Goal: Information Seeking & Learning: Understand process/instructions

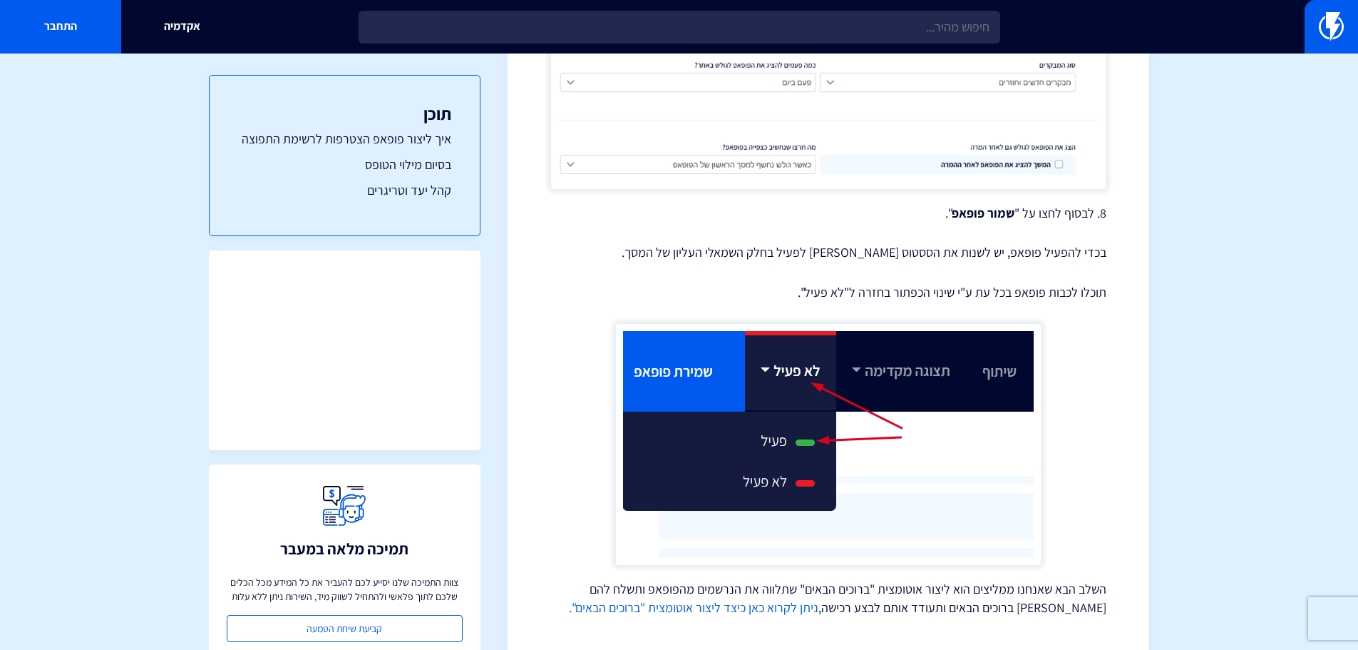
scroll to position [3357, 0]
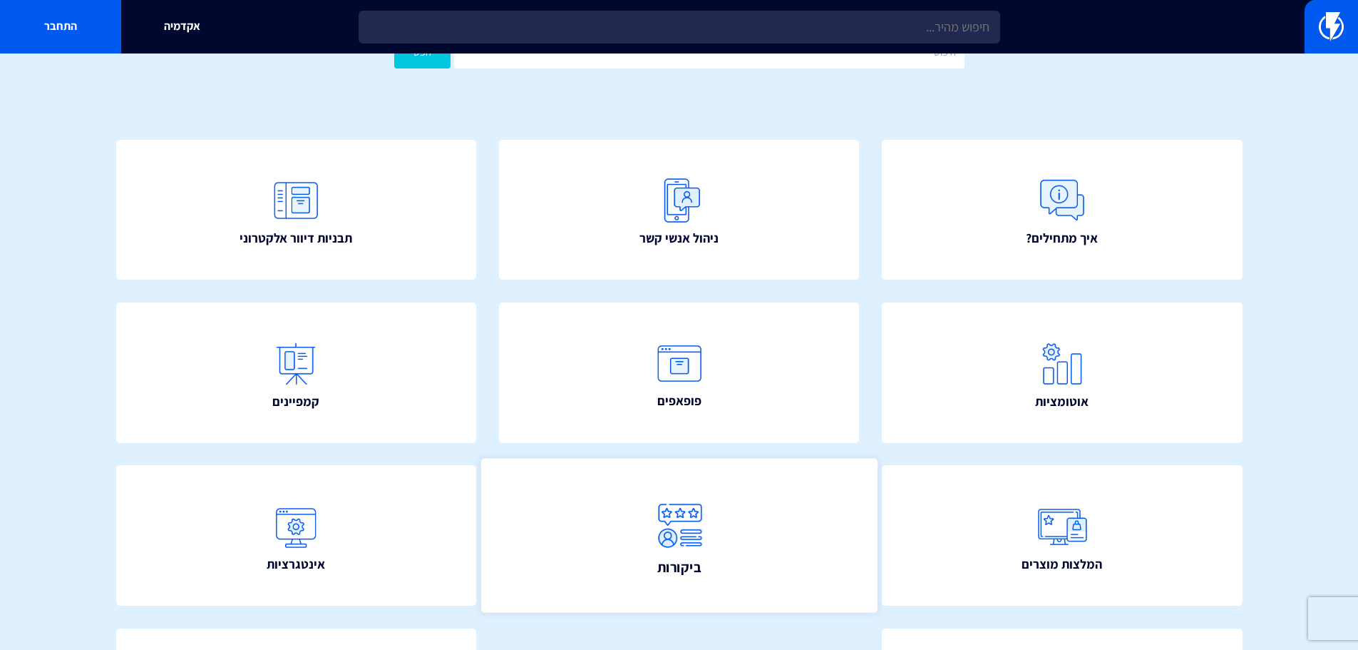
scroll to position [258, 0]
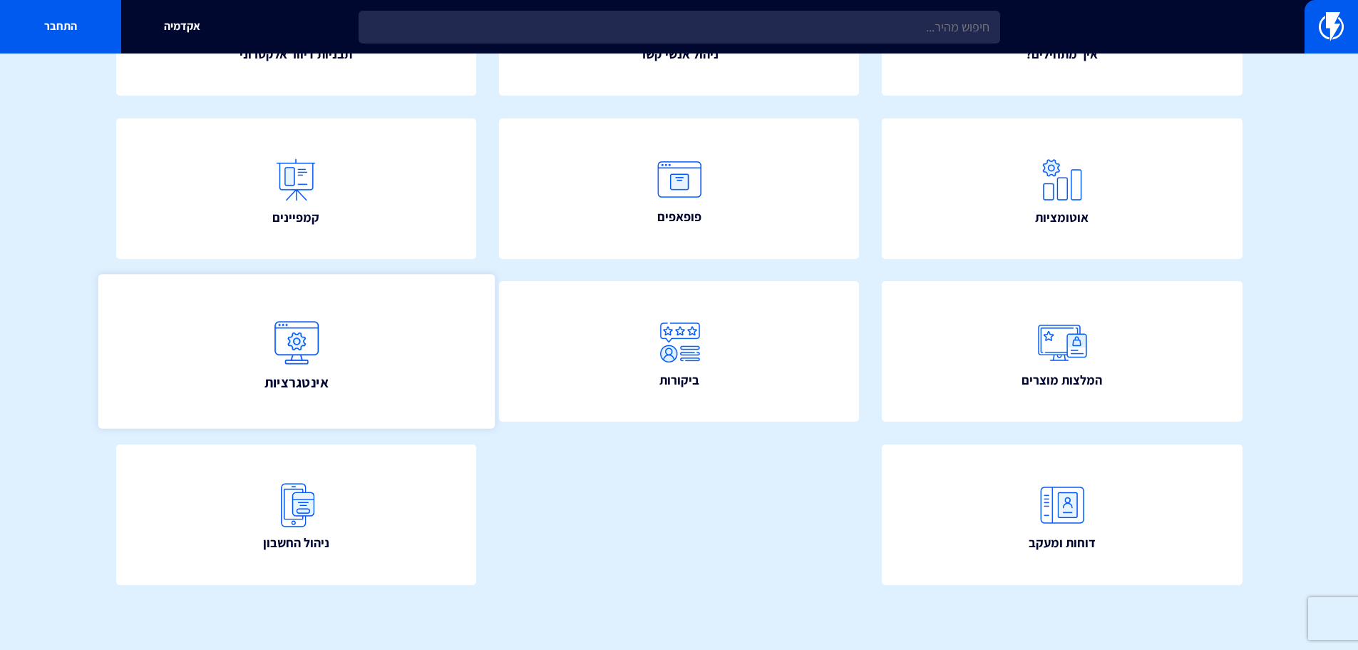
click at [347, 334] on link "אינטגרציות" at bounding box center [296, 352] width 396 height 154
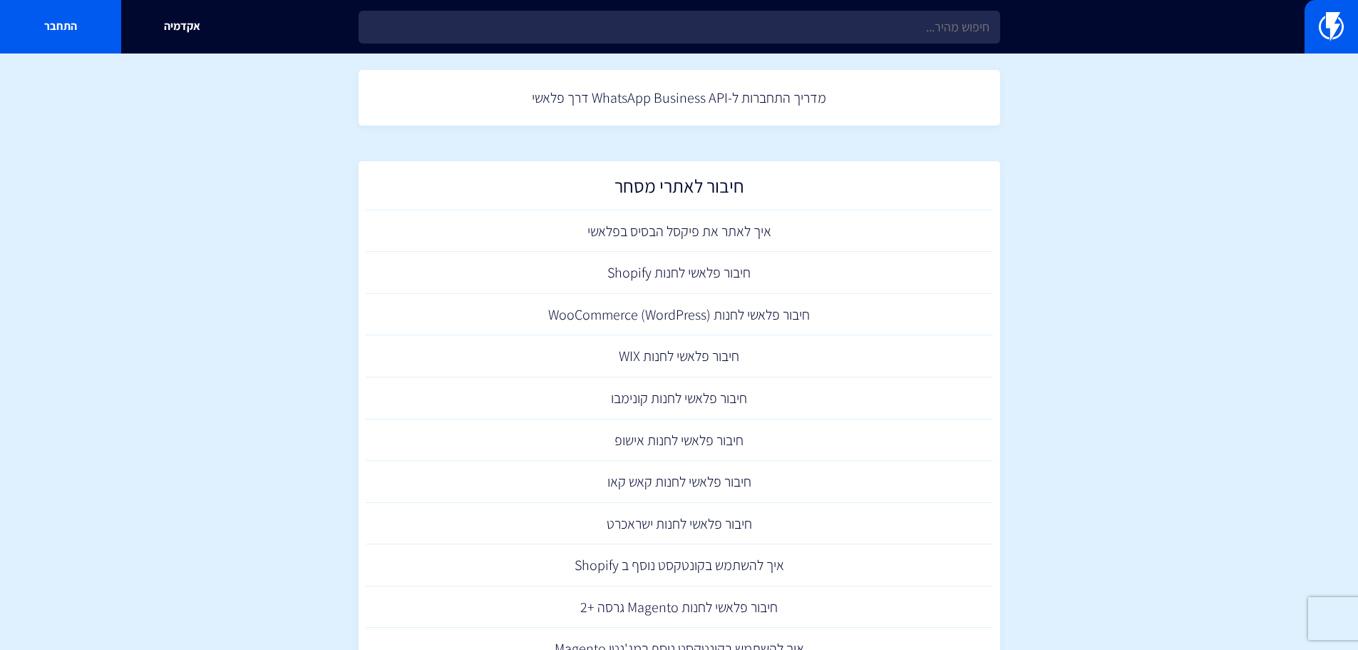
scroll to position [71, 0]
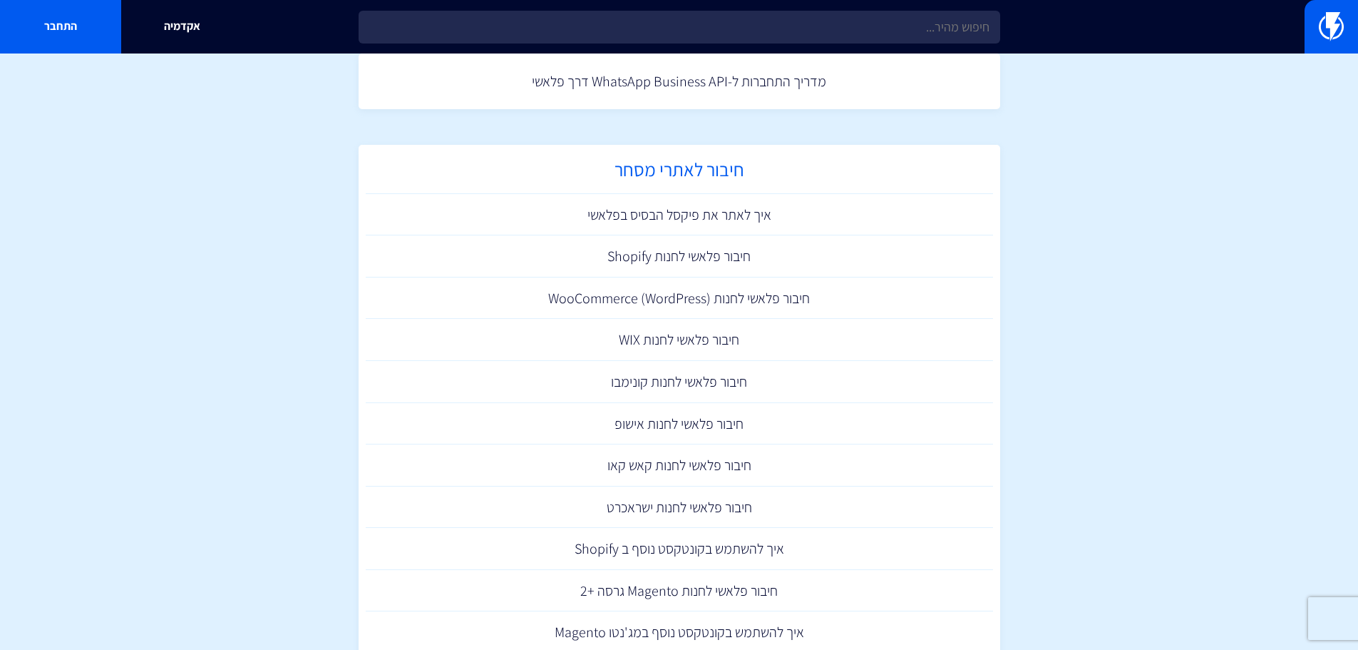
click at [679, 182] on h2 "חיבור לאתרי מסחר" at bounding box center [679, 173] width 613 height 28
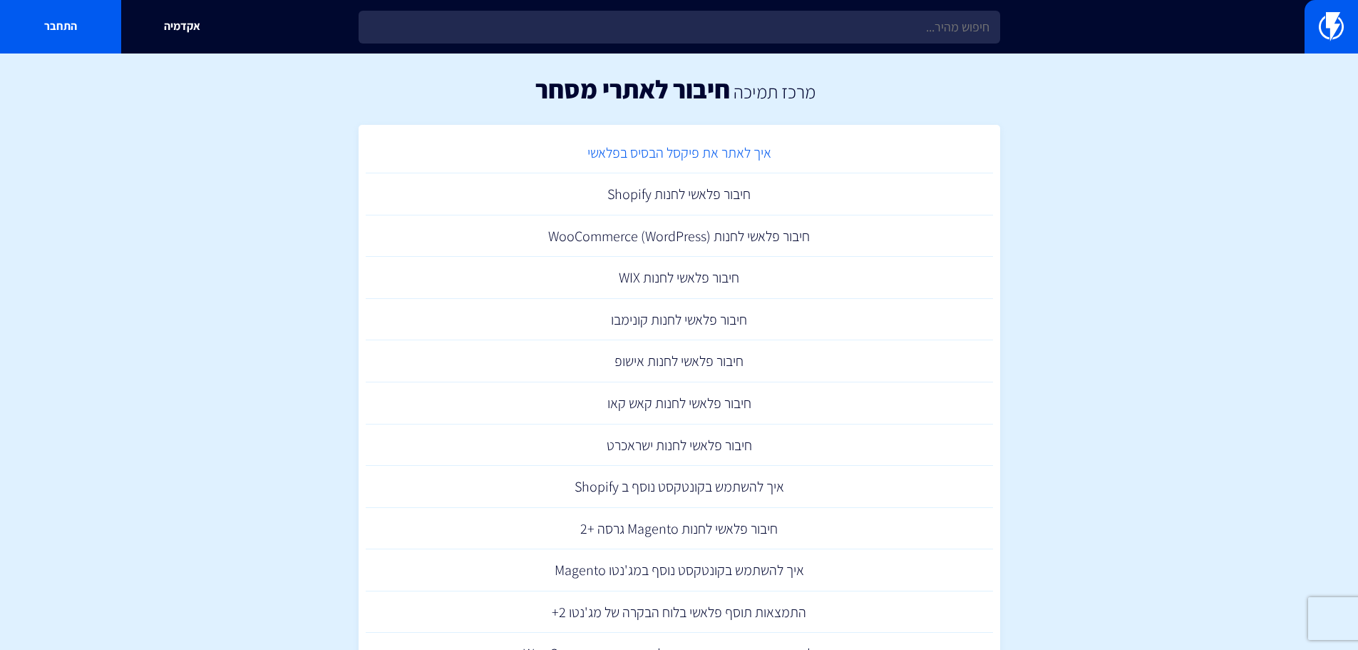
click at [605, 160] on link "איך לאתר את פיקסל הבסיס בפלאשי" at bounding box center [680, 153] width 628 height 42
click at [668, 193] on link "חיבור פלאשי לחנות Shopify" at bounding box center [680, 194] width 628 height 42
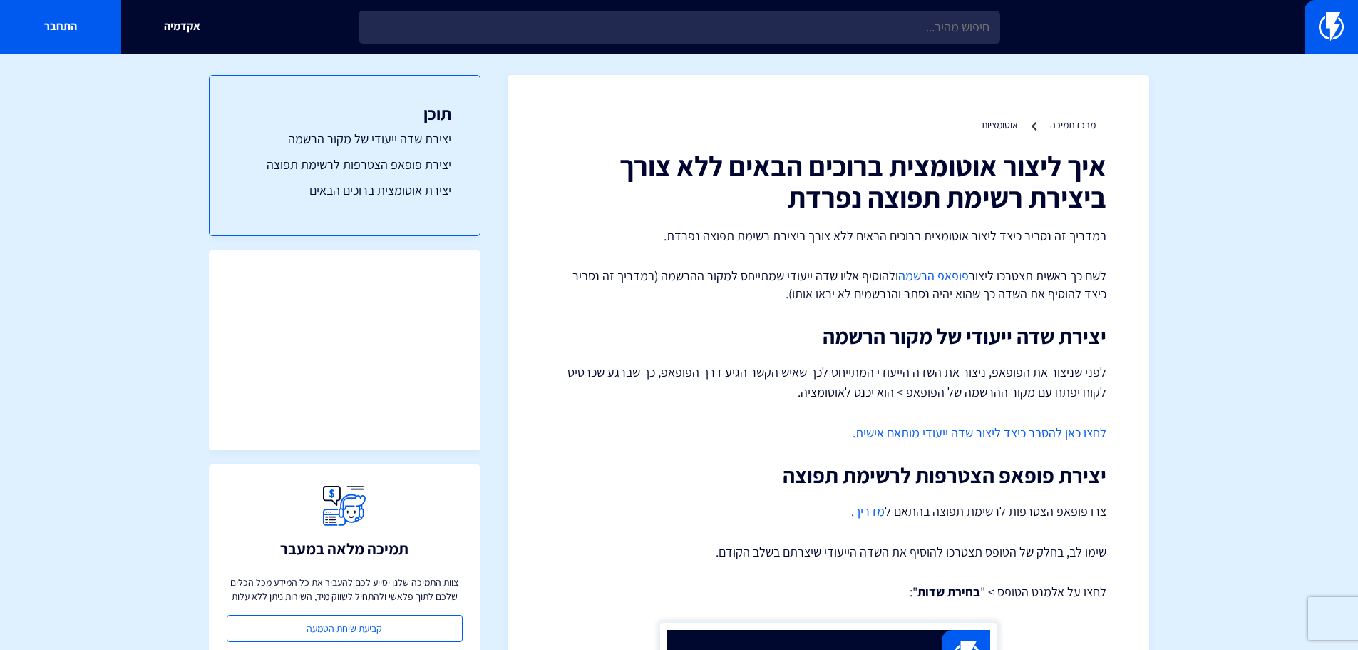
click at [1064, 127] on link "מרכז תמיכה" at bounding box center [1073, 124] width 46 height 13
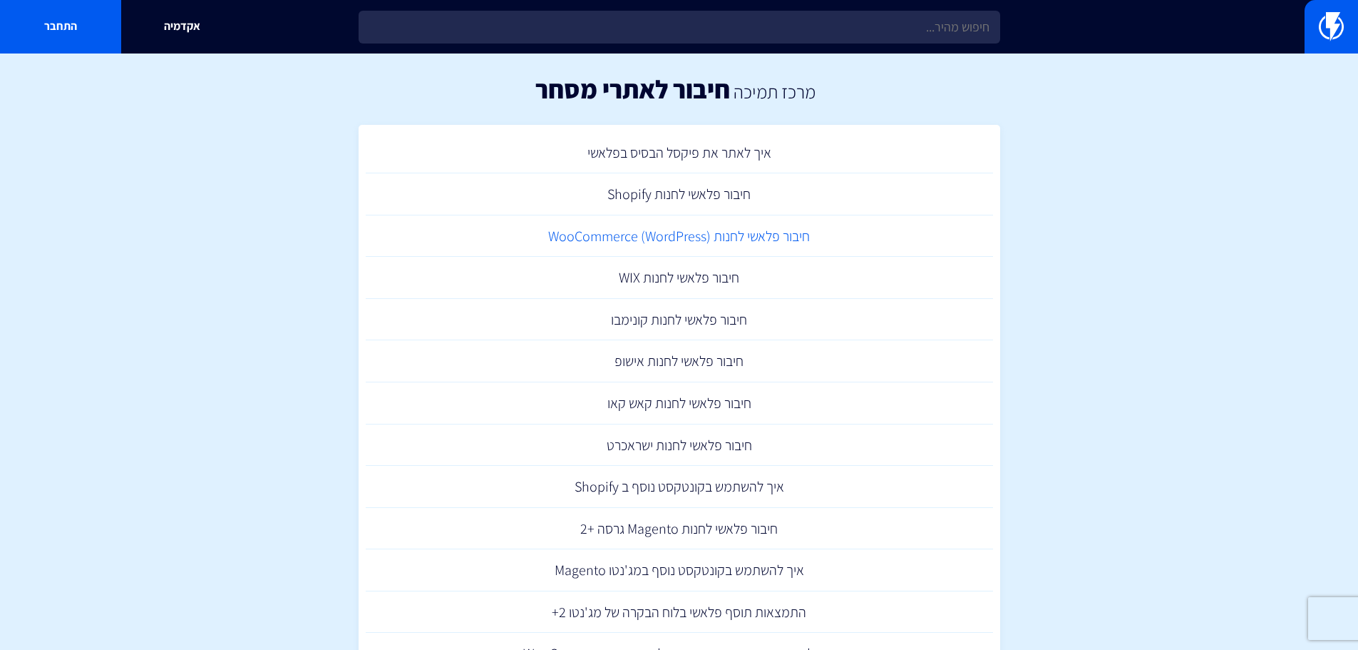
click at [681, 240] on link "חיבור פלאשי לחנות (WooCommerce (WordPress" at bounding box center [680, 236] width 628 height 42
click at [693, 286] on link "חיבור פלאשי לחנות WIX" at bounding box center [680, 278] width 628 height 42
drag, startPoint x: 0, startPoint y: 0, endPoint x: 661, endPoint y: 321, distance: 734.8
click at [661, 321] on link "חיבור פלאשי לחנות קונימבו" at bounding box center [680, 320] width 628 height 42
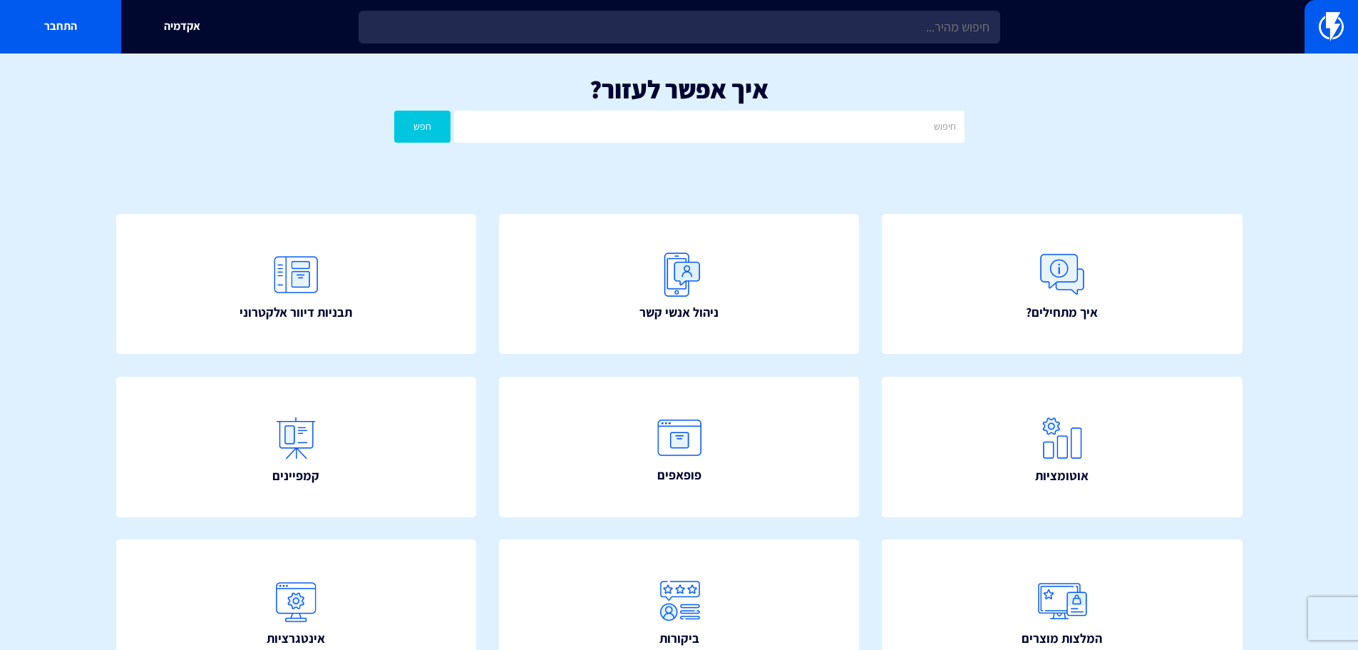
click at [673, 284] on img at bounding box center [679, 274] width 57 height 57
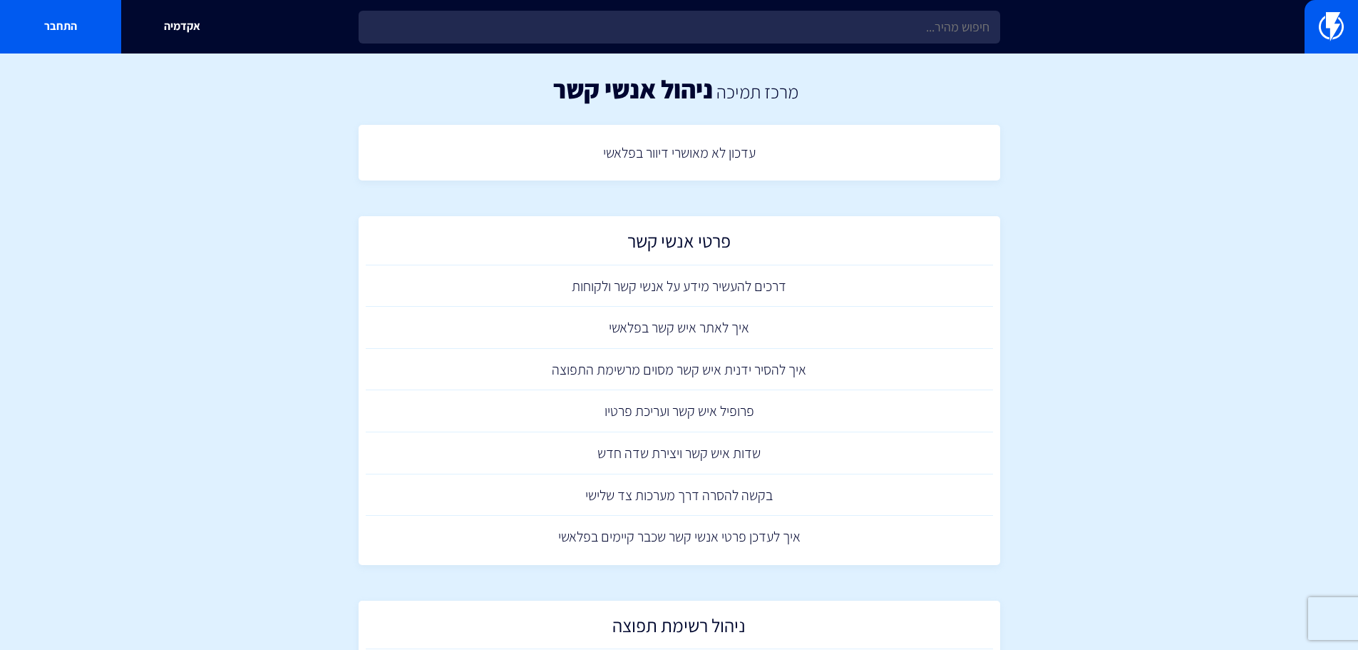
scroll to position [386, 0]
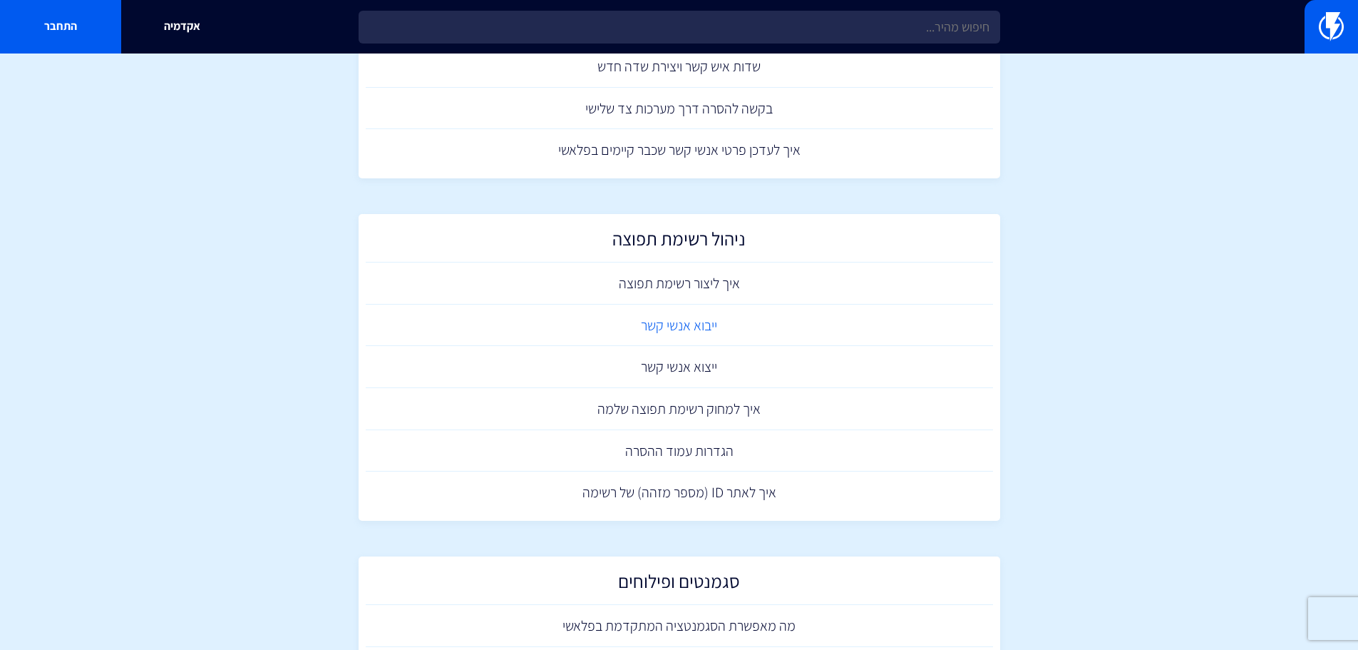
click at [658, 316] on link "ייבוא אנשי קשר" at bounding box center [680, 325] width 628 height 42
